Goal: Book appointment/travel/reservation

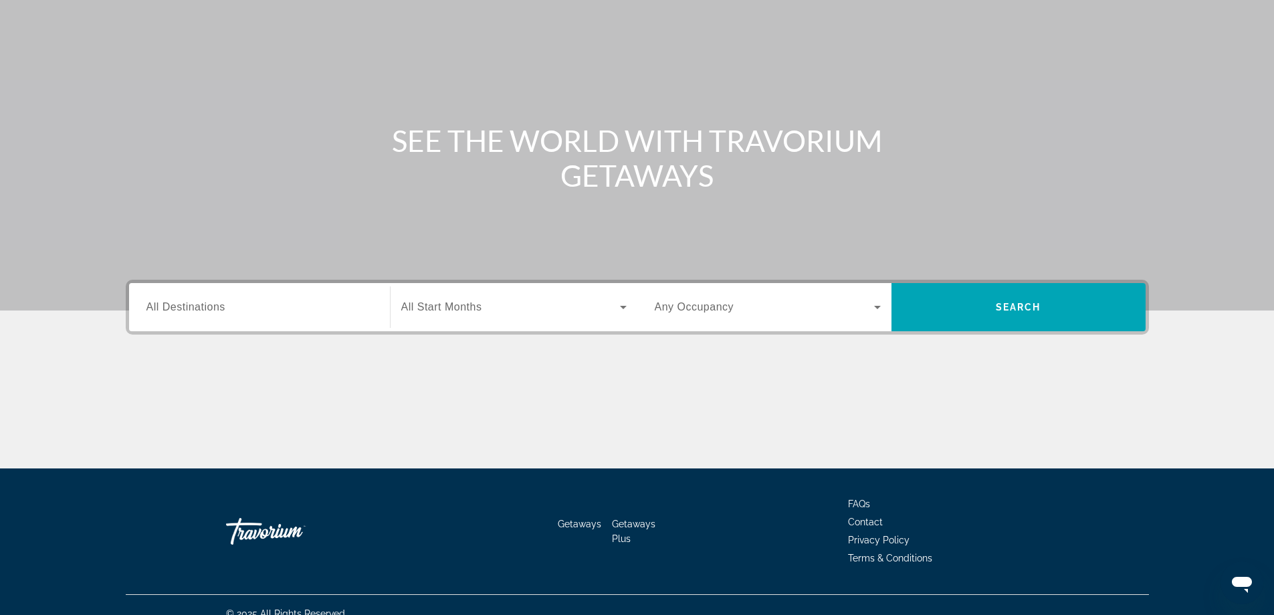
scroll to position [108, 0]
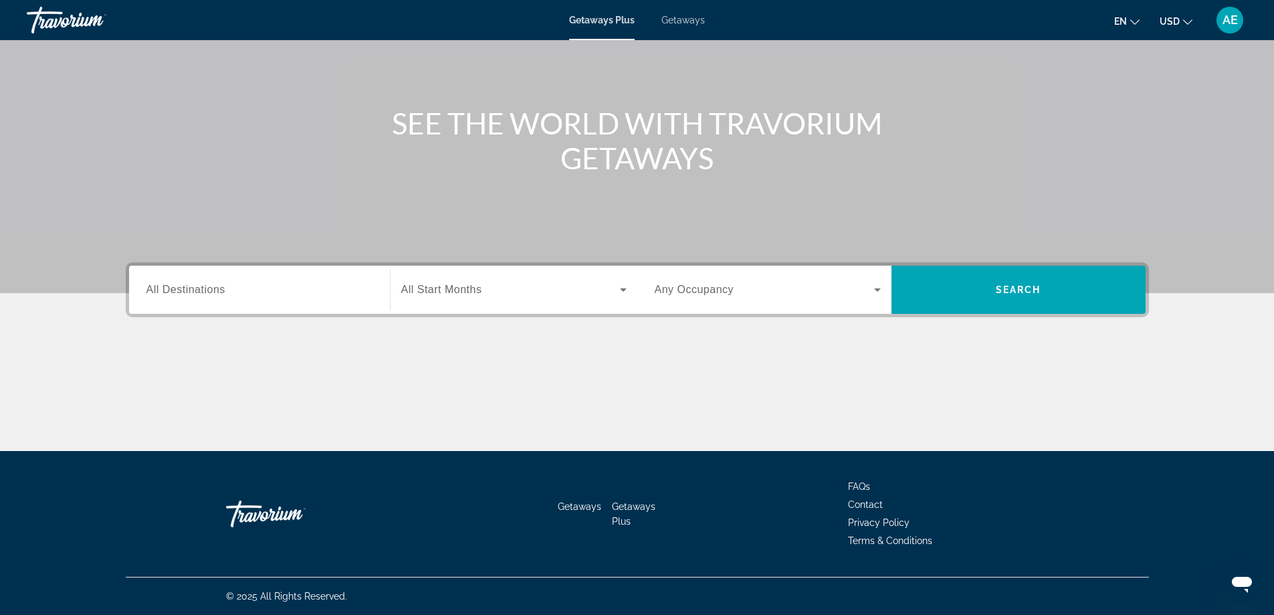
click at [249, 299] on div "Search widget" at bounding box center [260, 290] width 226 height 38
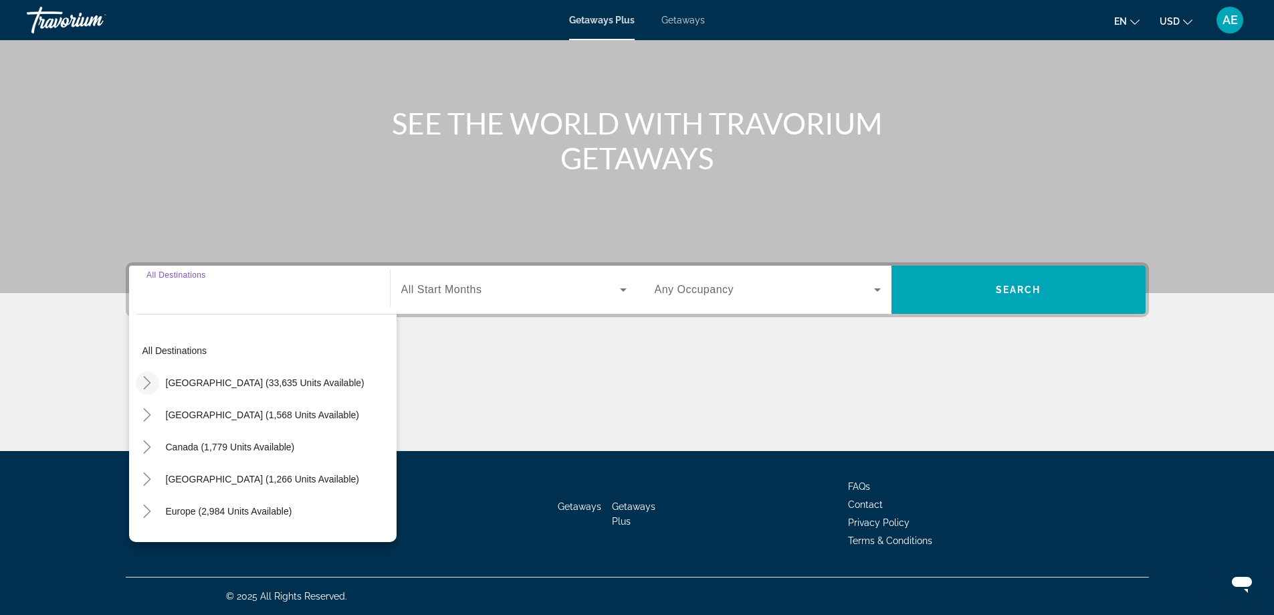
click at [149, 389] on mat-icon "Toggle United States (33,635 units available)" at bounding box center [147, 382] width 23 height 23
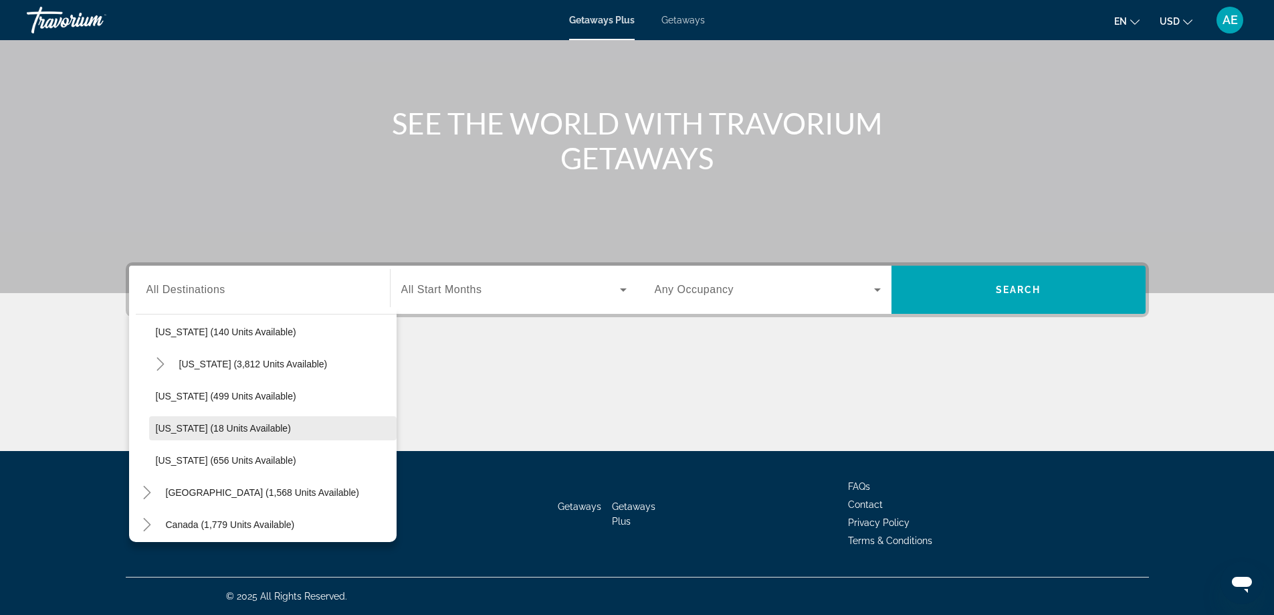
scroll to position [1109, 0]
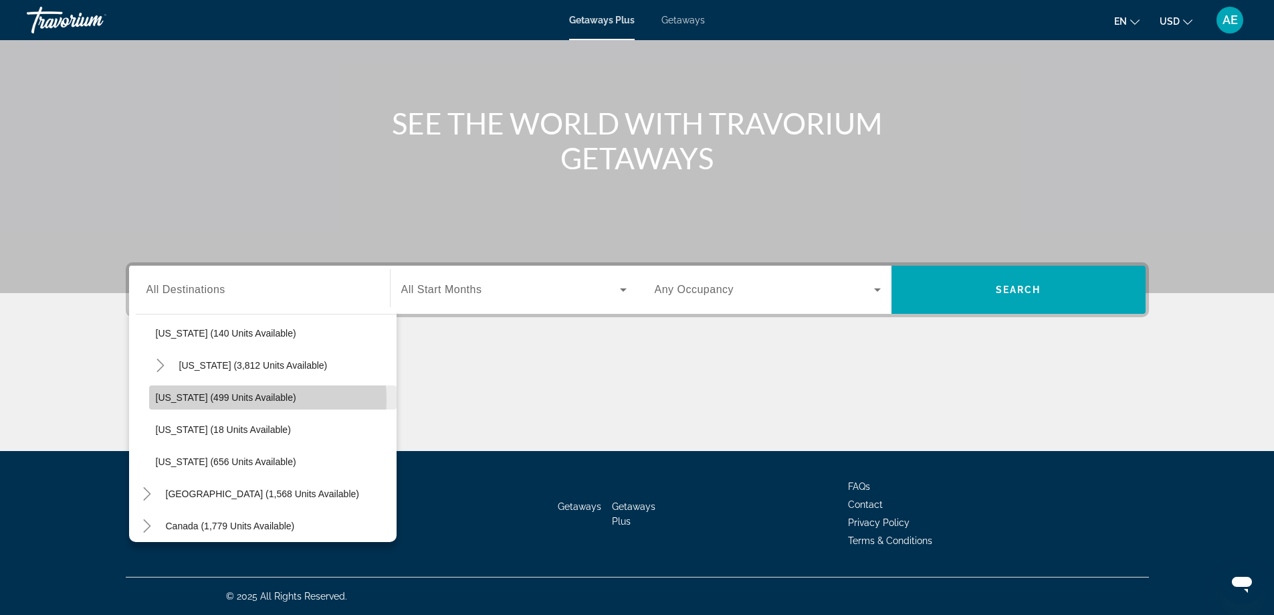
click at [219, 400] on span "[US_STATE] (499 units available)" at bounding box center [226, 397] width 140 height 11
type input "**********"
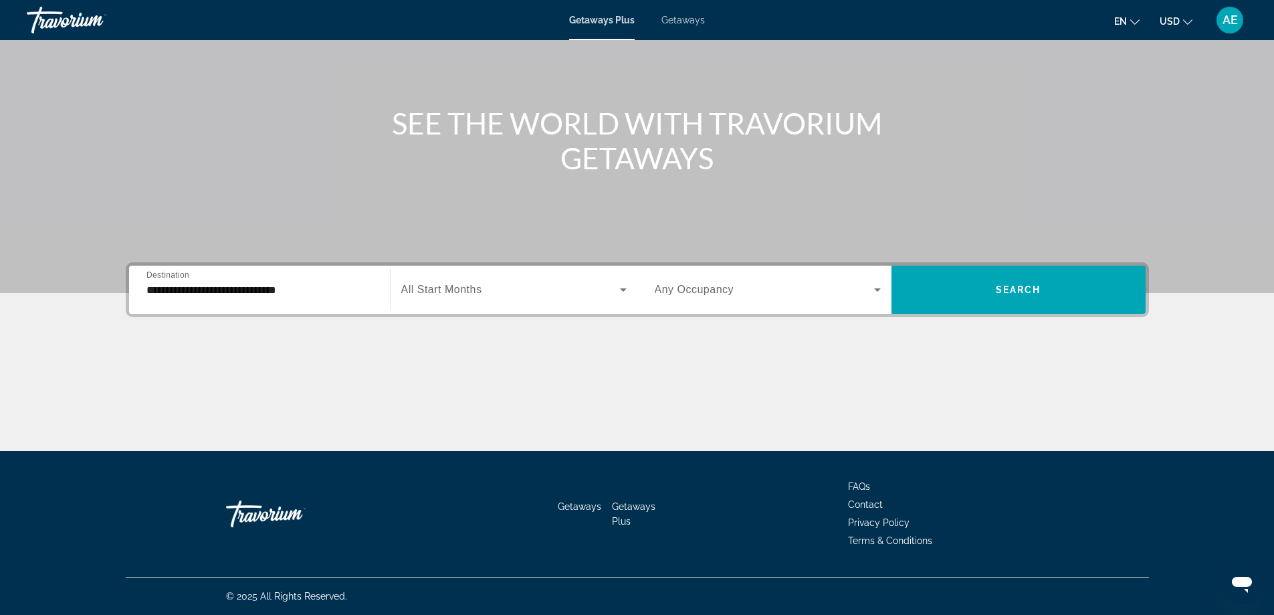
click at [476, 292] on span "All Start Months" at bounding box center [441, 289] width 81 height 11
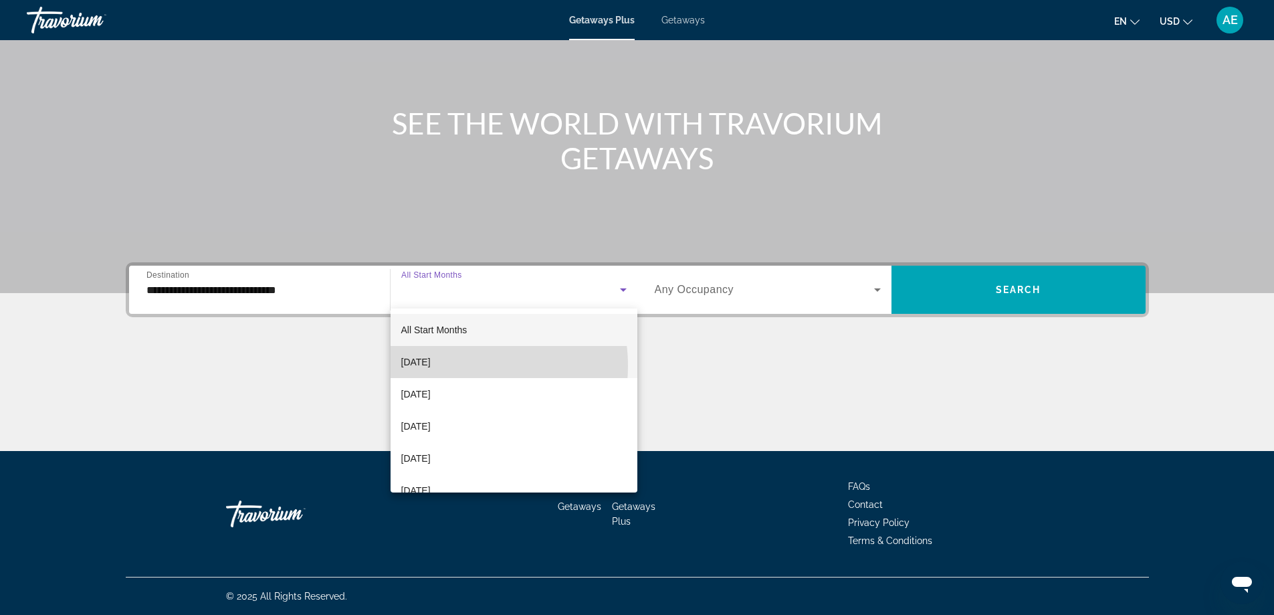
click at [431, 366] on span "[DATE]" at bounding box center [415, 362] width 29 height 16
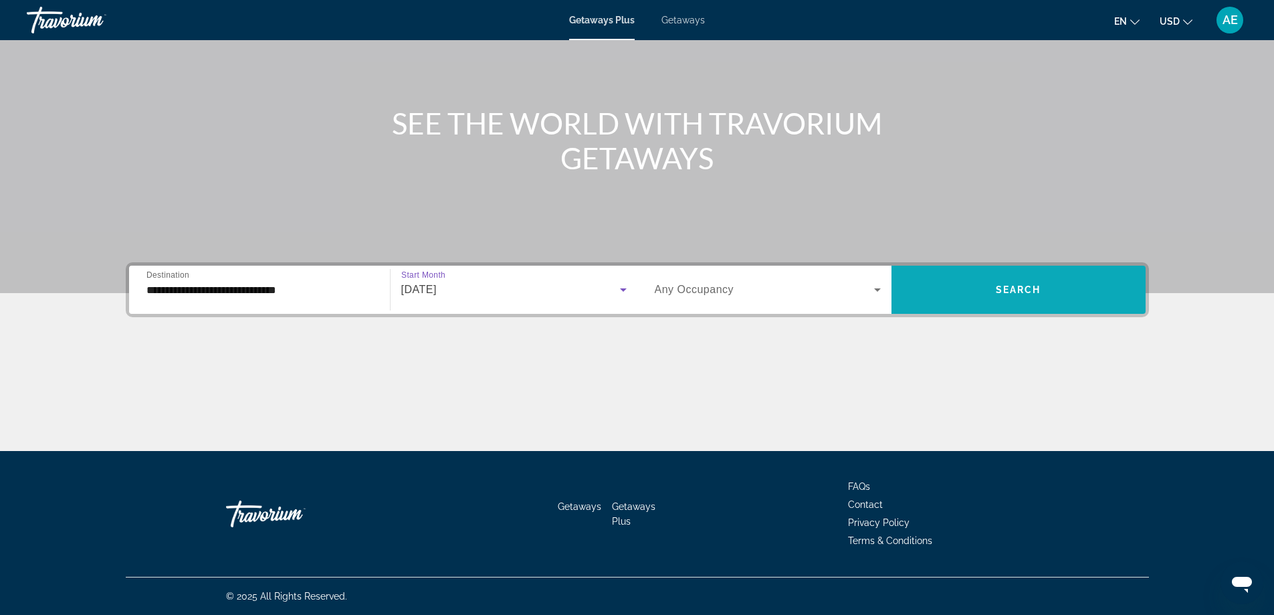
click at [993, 286] on span "Search widget" at bounding box center [1019, 290] width 254 height 32
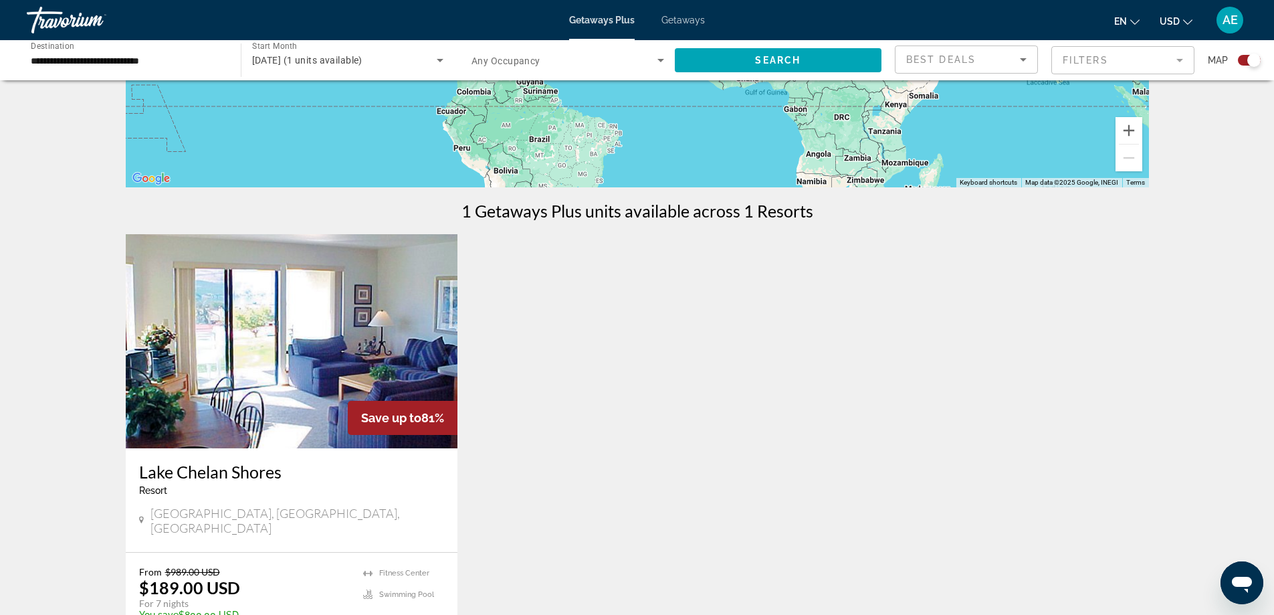
scroll to position [67, 0]
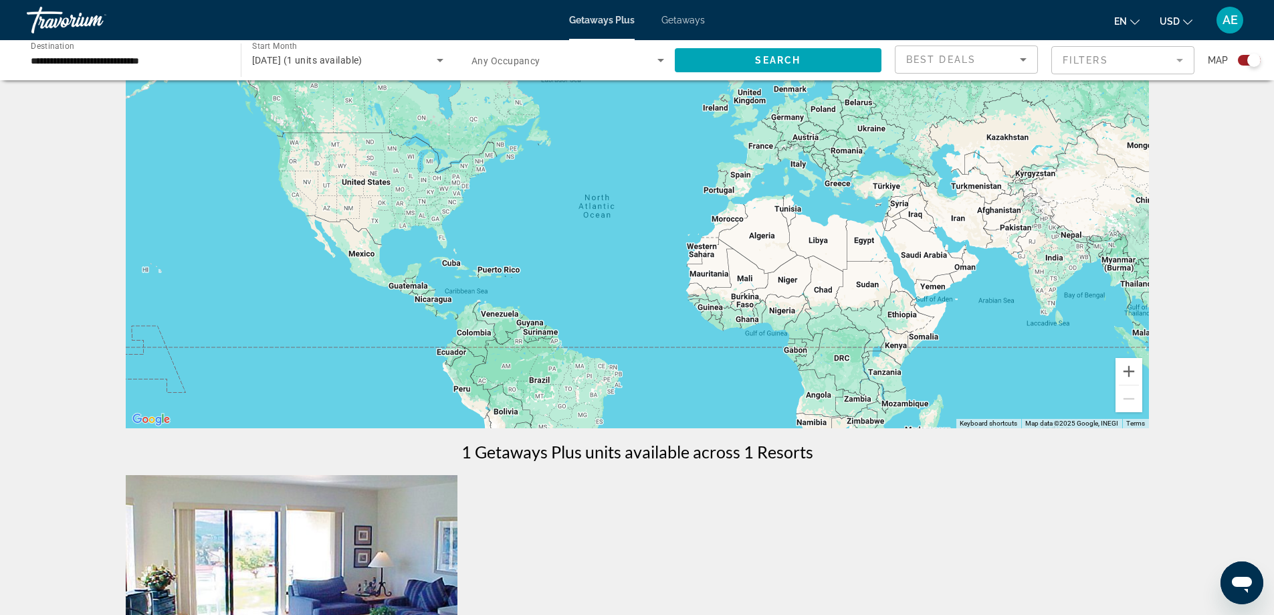
click at [678, 19] on span "Getaways" at bounding box center [683, 20] width 43 height 11
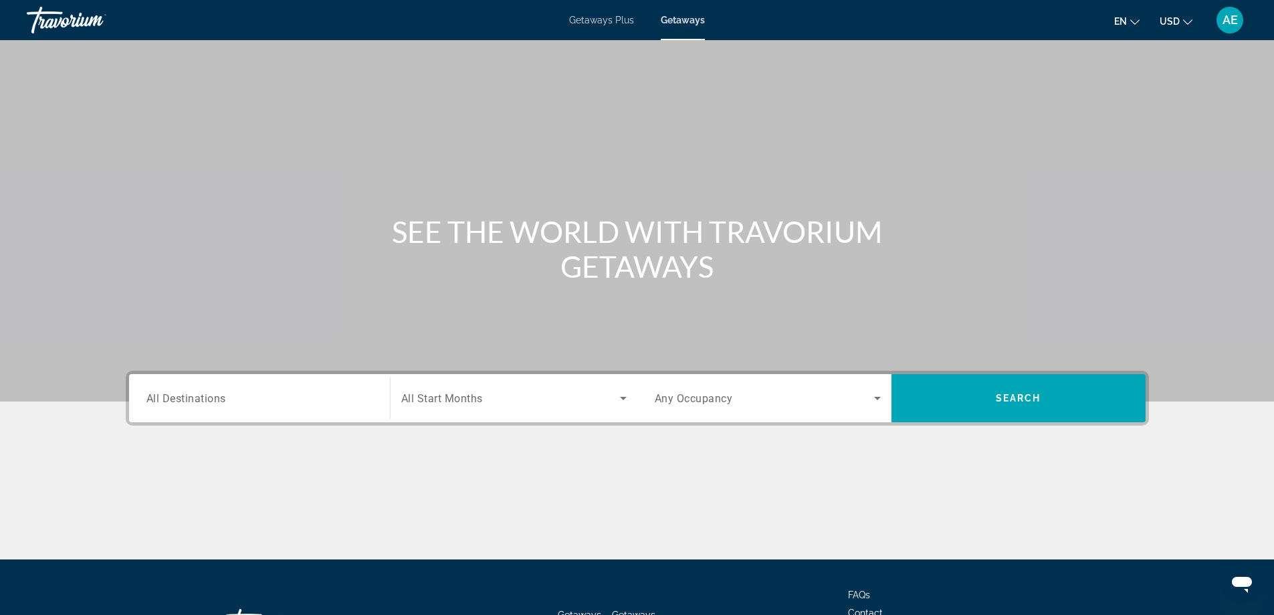
click at [219, 404] on span "All Destinations" at bounding box center [187, 397] width 80 height 13
click at [219, 404] on input "Destination All Destinations" at bounding box center [260, 399] width 226 height 16
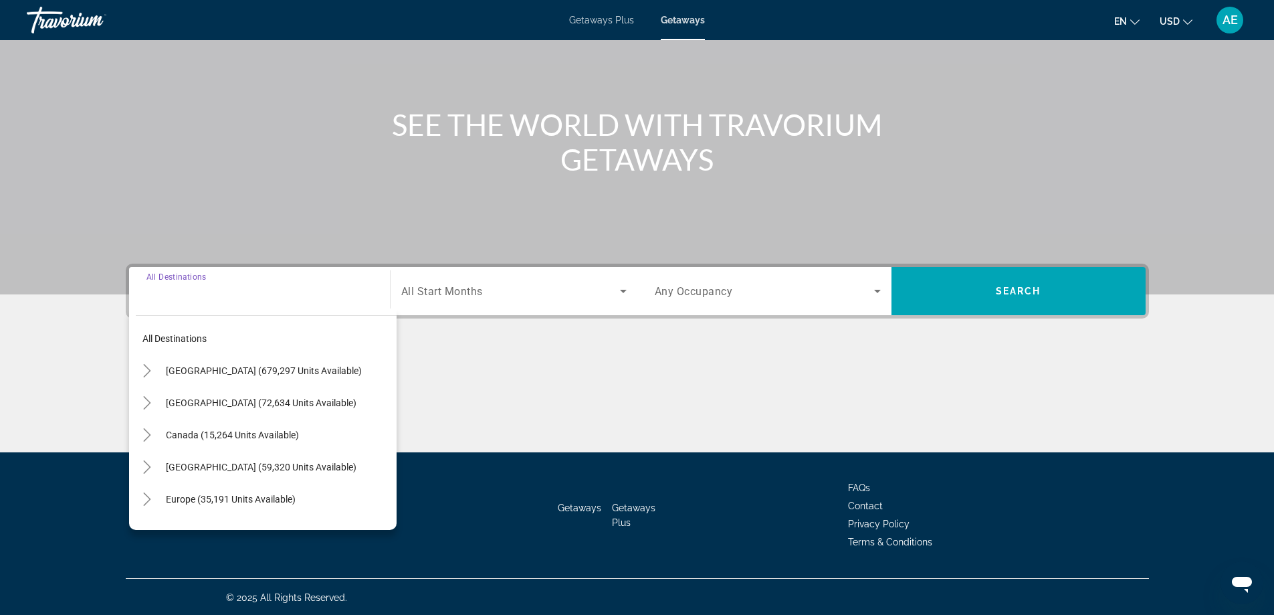
scroll to position [108, 0]
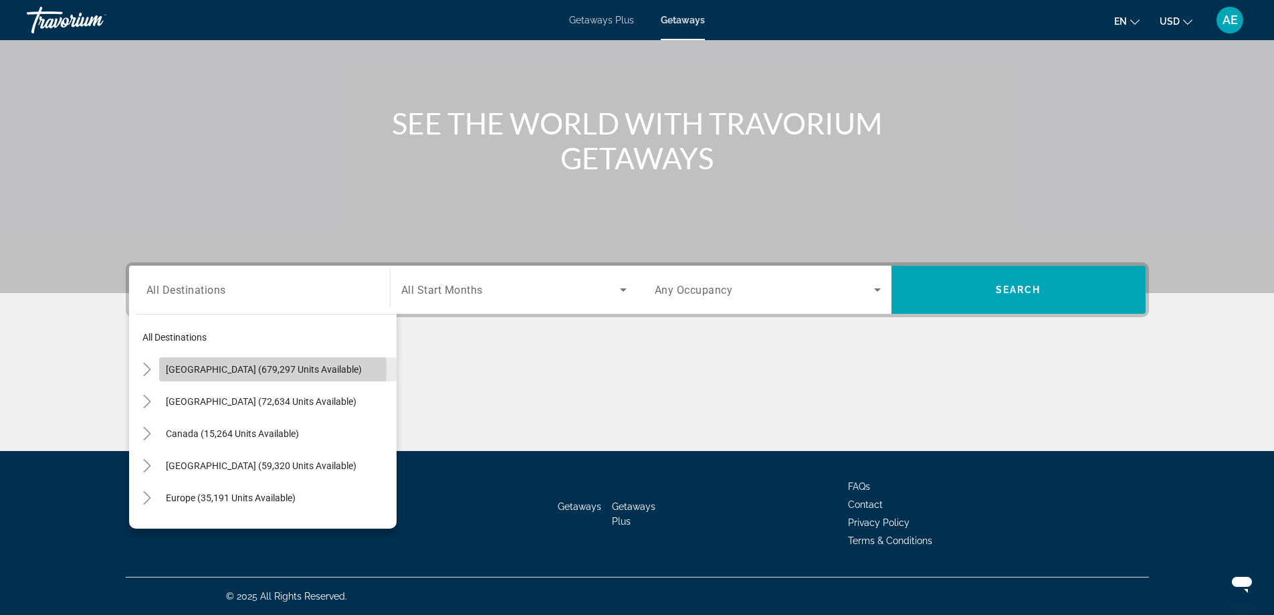
click at [199, 370] on span "[GEOGRAPHIC_DATA] (679,297 units available)" at bounding box center [264, 369] width 196 height 11
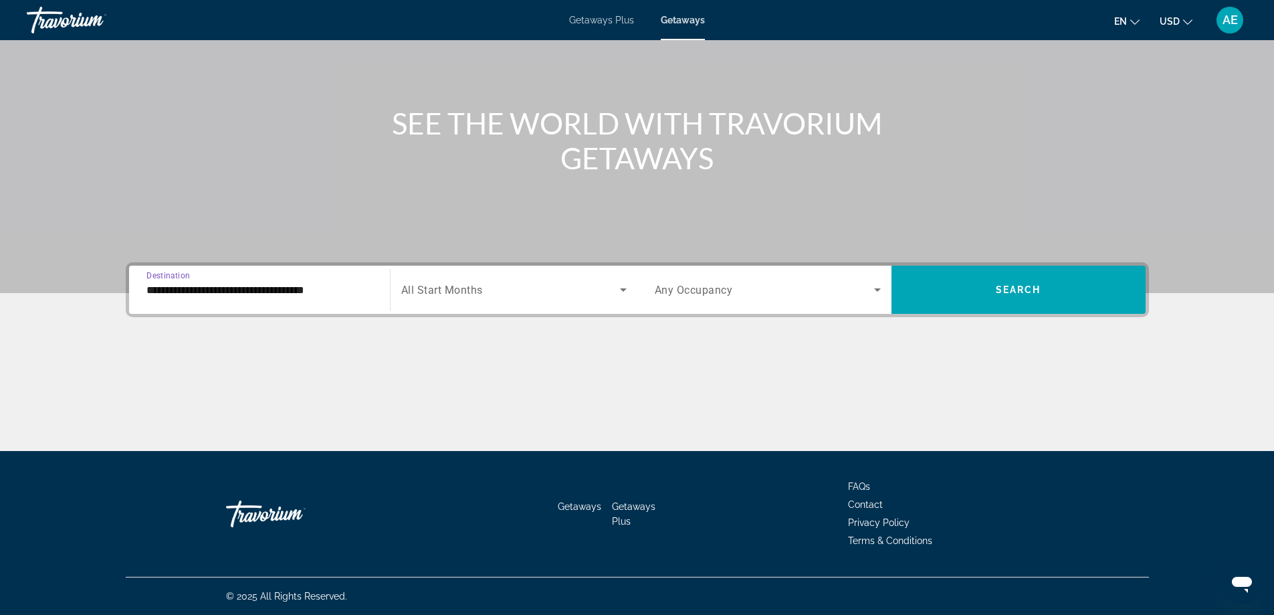
click at [175, 294] on input "**********" at bounding box center [260, 290] width 226 height 16
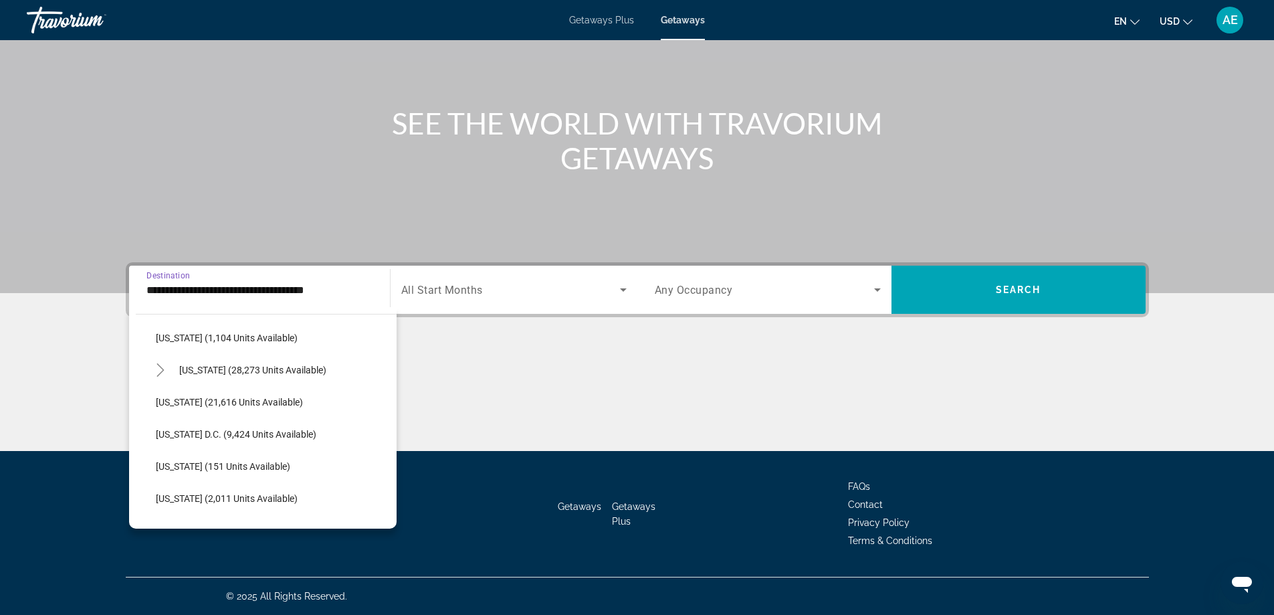
scroll to position [1338, 0]
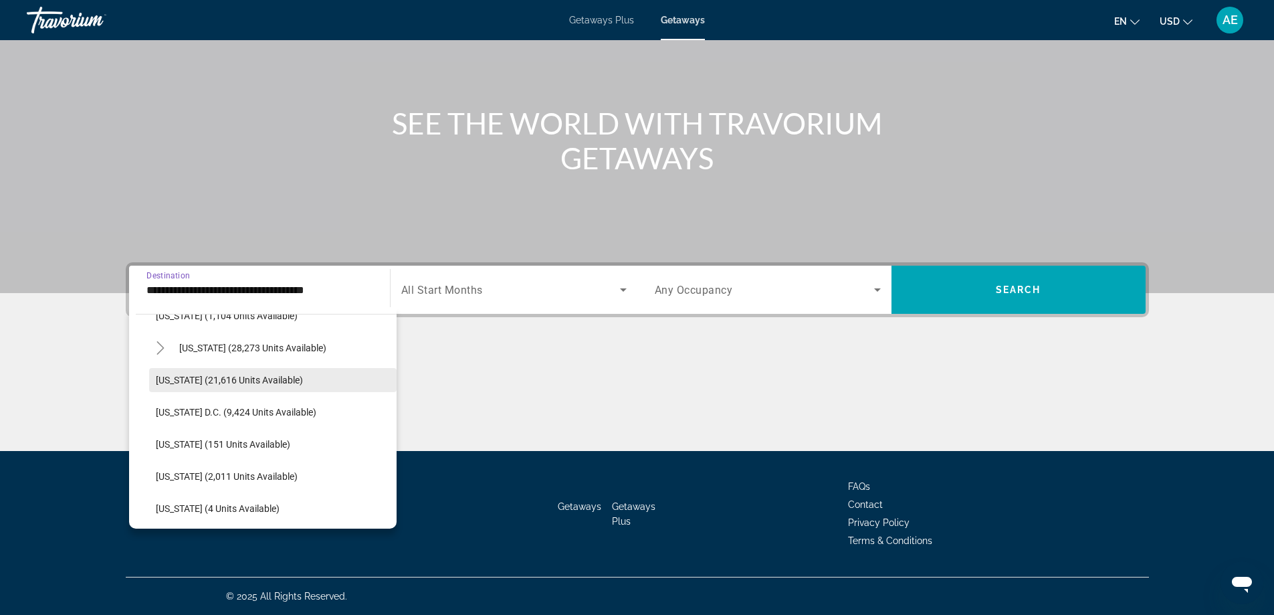
click at [221, 381] on span "[US_STATE] (21,616 units available)" at bounding box center [229, 380] width 147 height 11
type input "**********"
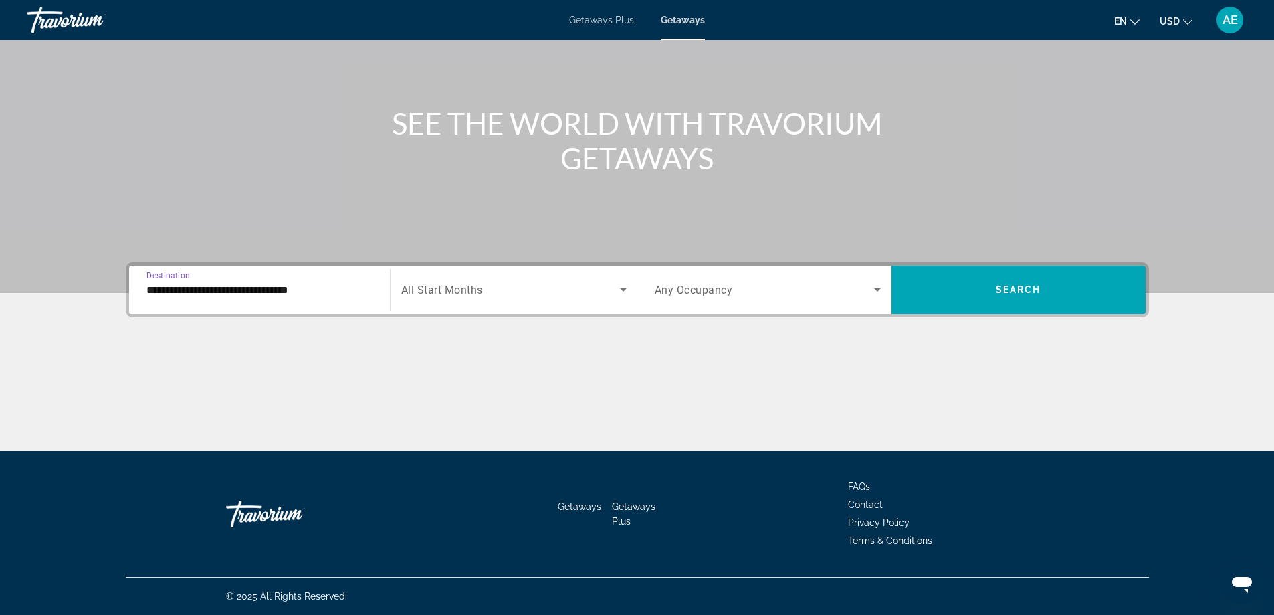
click at [436, 296] on span "All Start Months" at bounding box center [442, 290] width 82 height 13
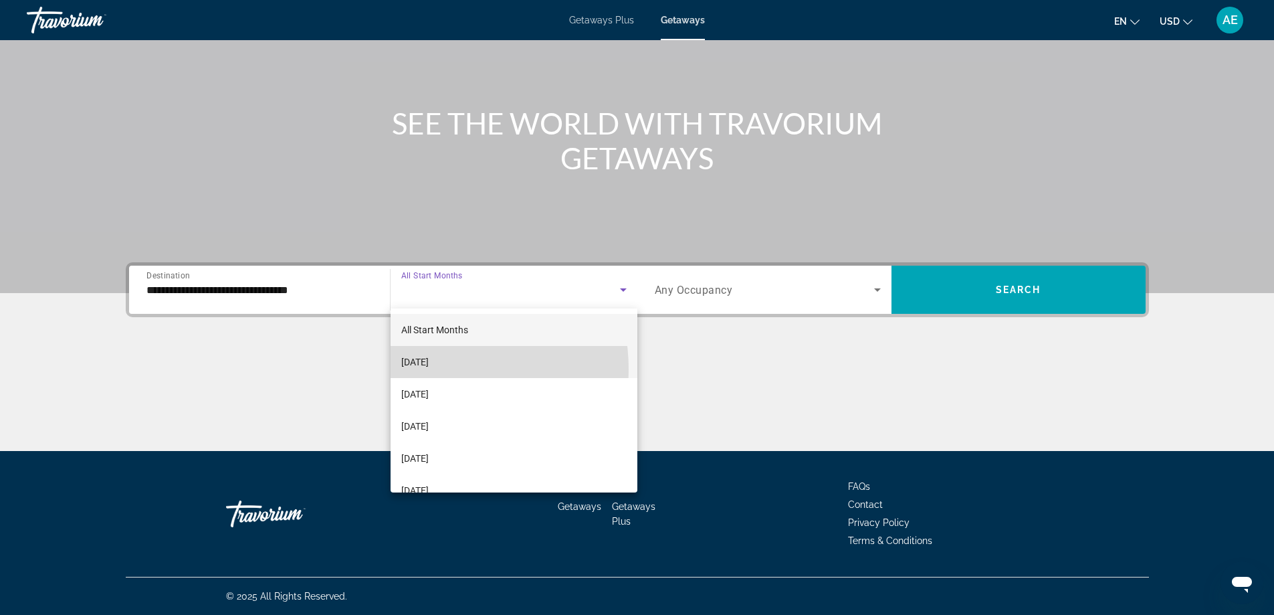
click at [429, 369] on span "[DATE]" at bounding box center [414, 362] width 27 height 16
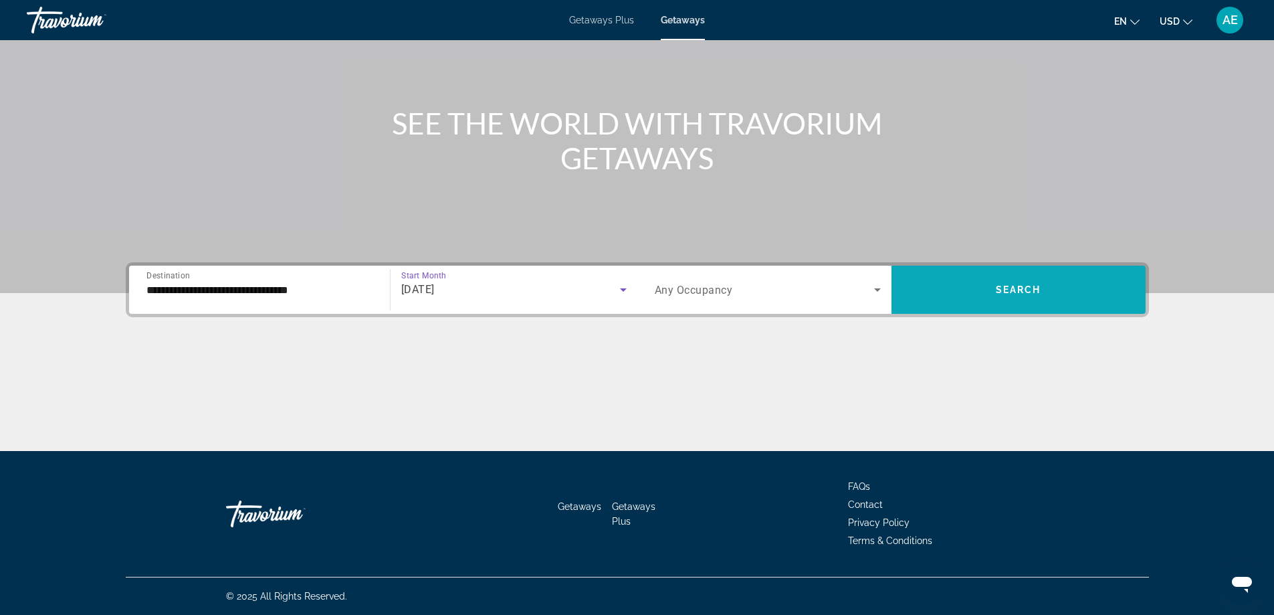
click at [982, 288] on span "Search widget" at bounding box center [1019, 290] width 254 height 32
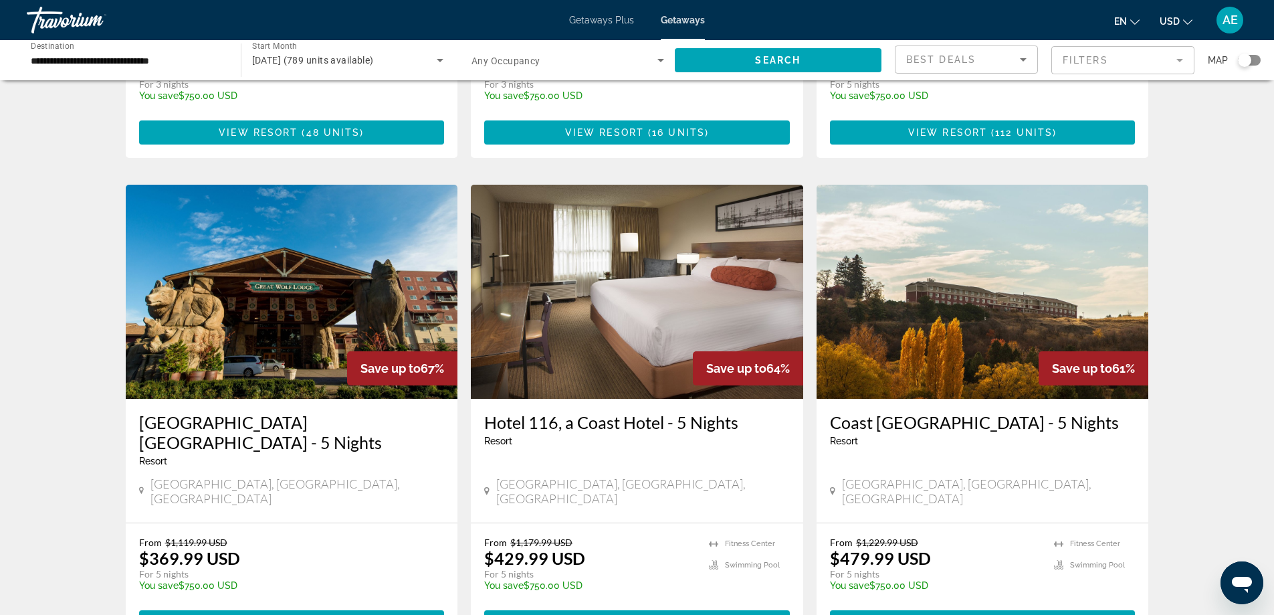
scroll to position [1472, 0]
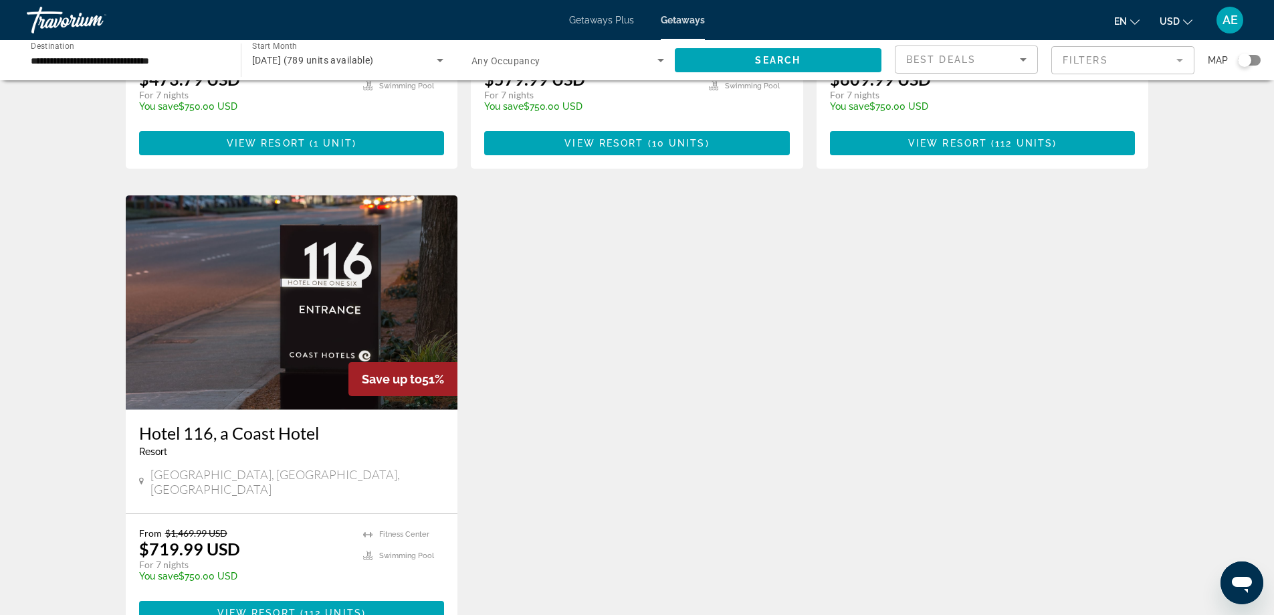
scroll to position [640, 0]
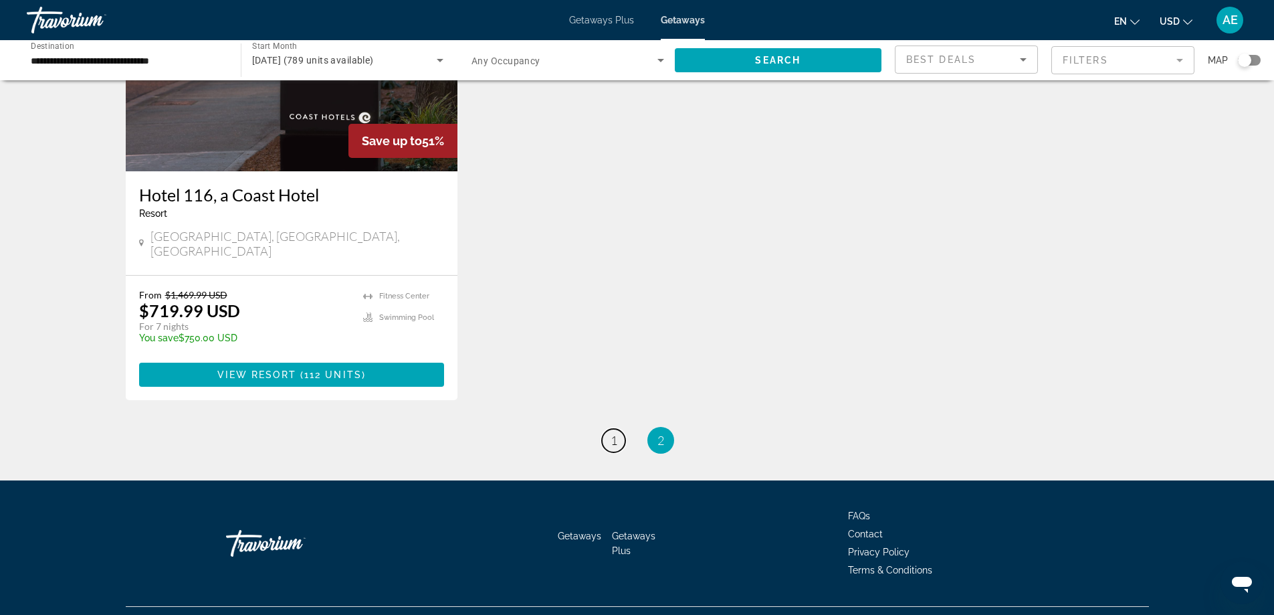
click at [615, 433] on span "1" at bounding box center [614, 440] width 7 height 15
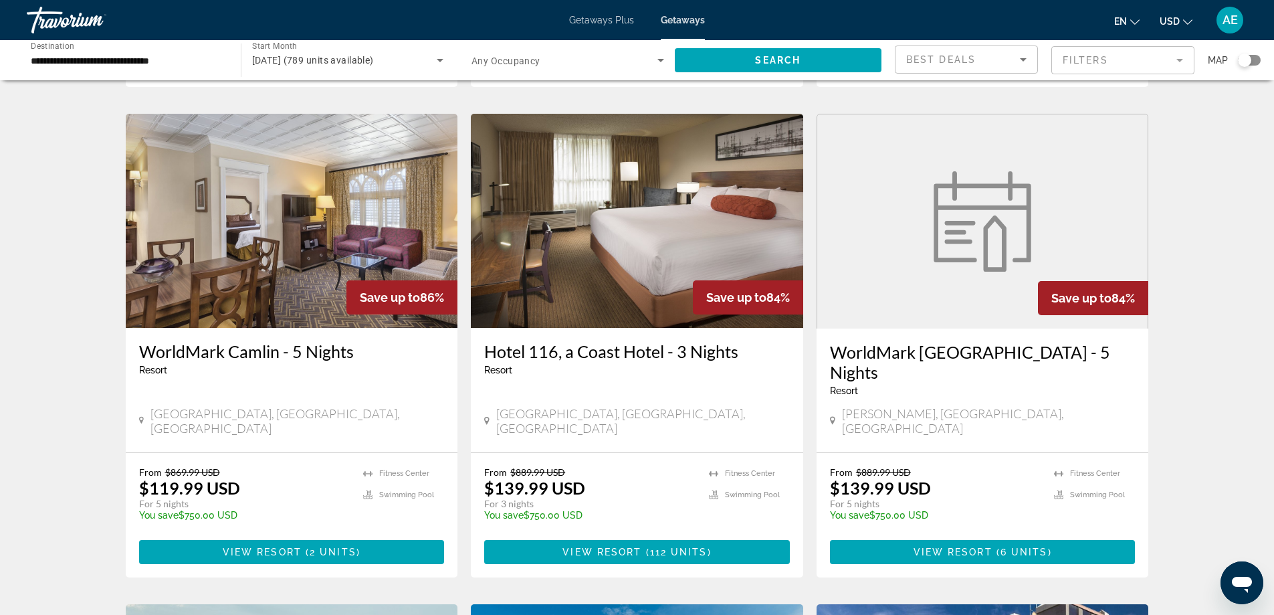
scroll to position [468, 0]
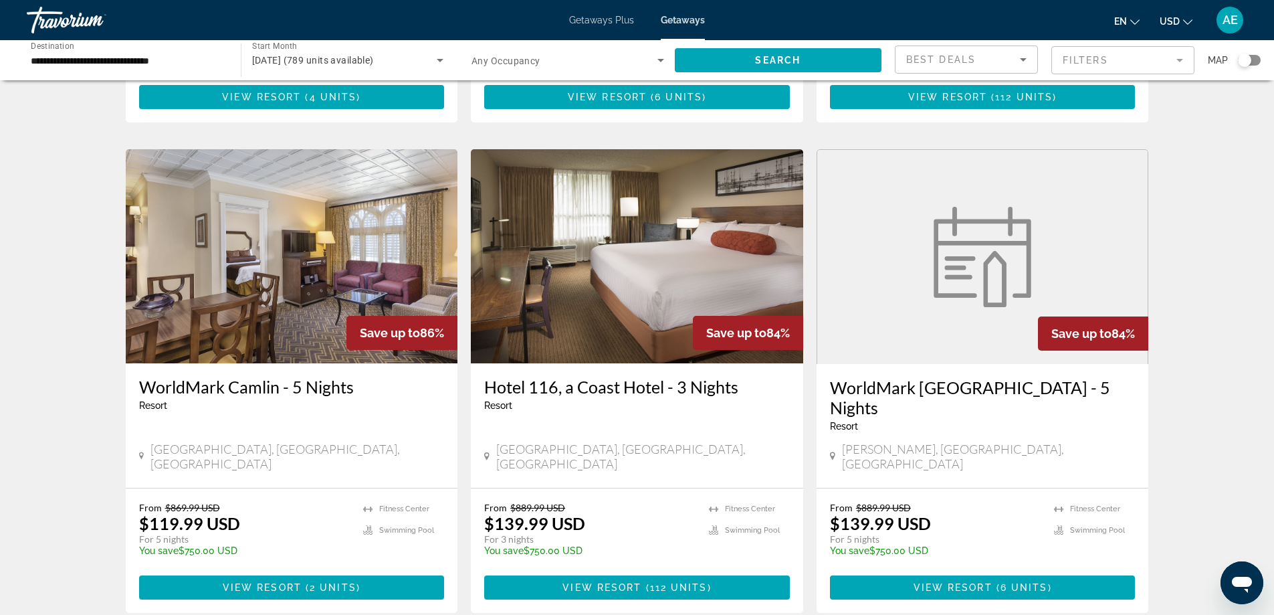
click at [281, 302] on img "Main content" at bounding box center [292, 256] width 332 height 214
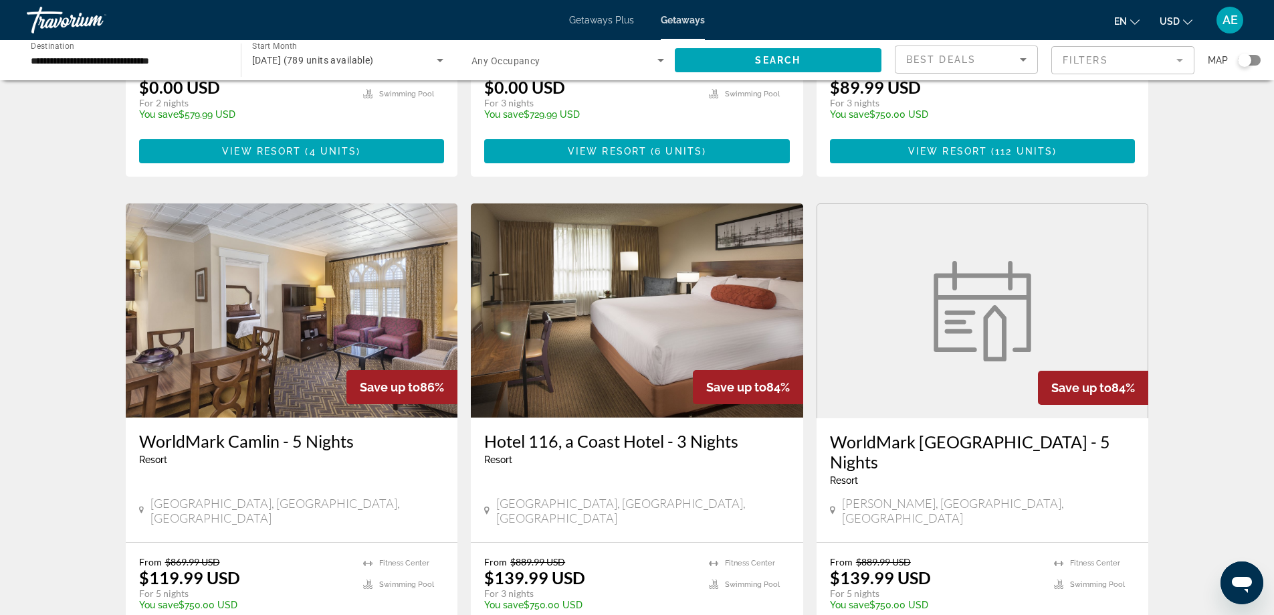
scroll to position [401, 0]
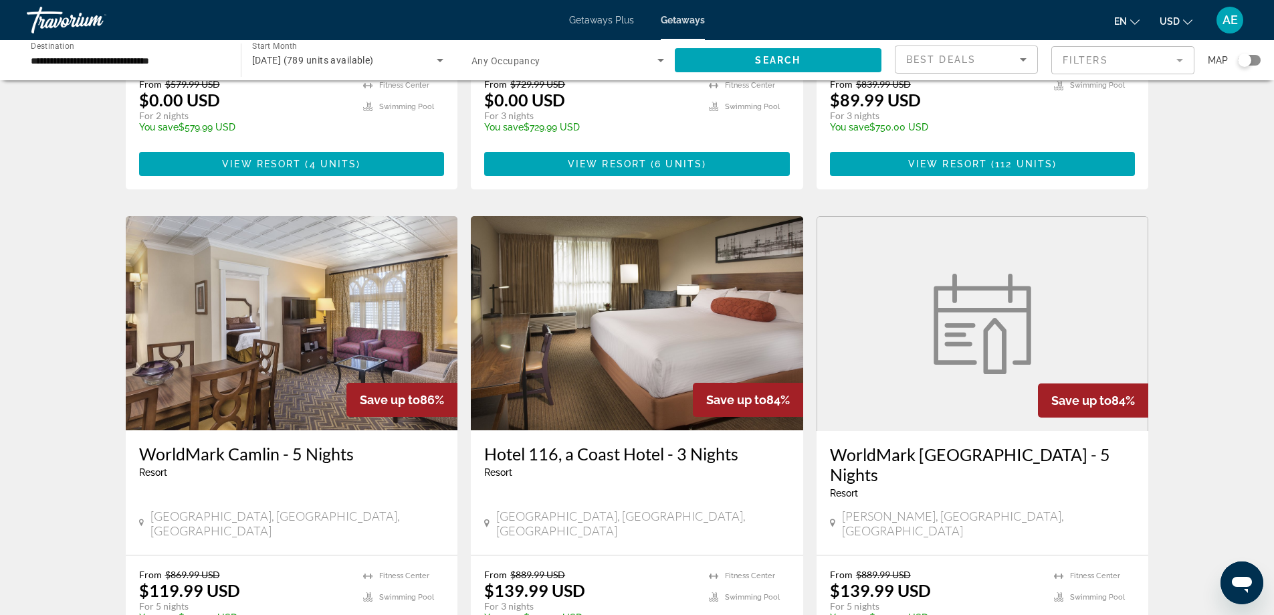
click at [617, 282] on img "Main content" at bounding box center [637, 323] width 332 height 214
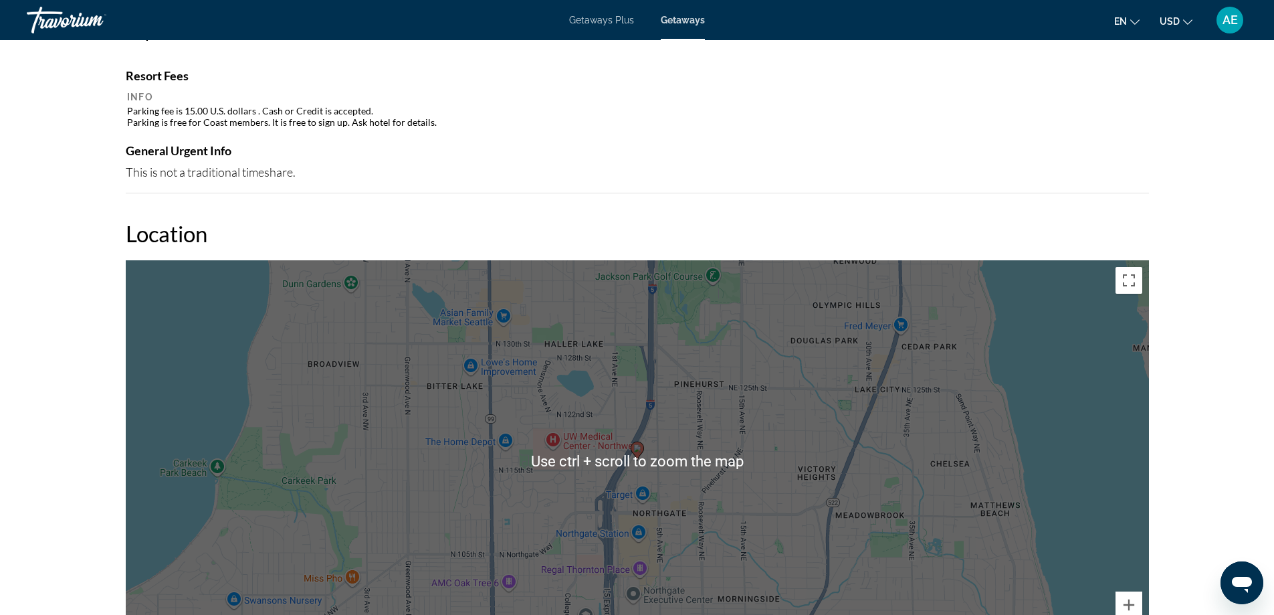
scroll to position [1265, 0]
